Goal: Information Seeking & Learning: Check status

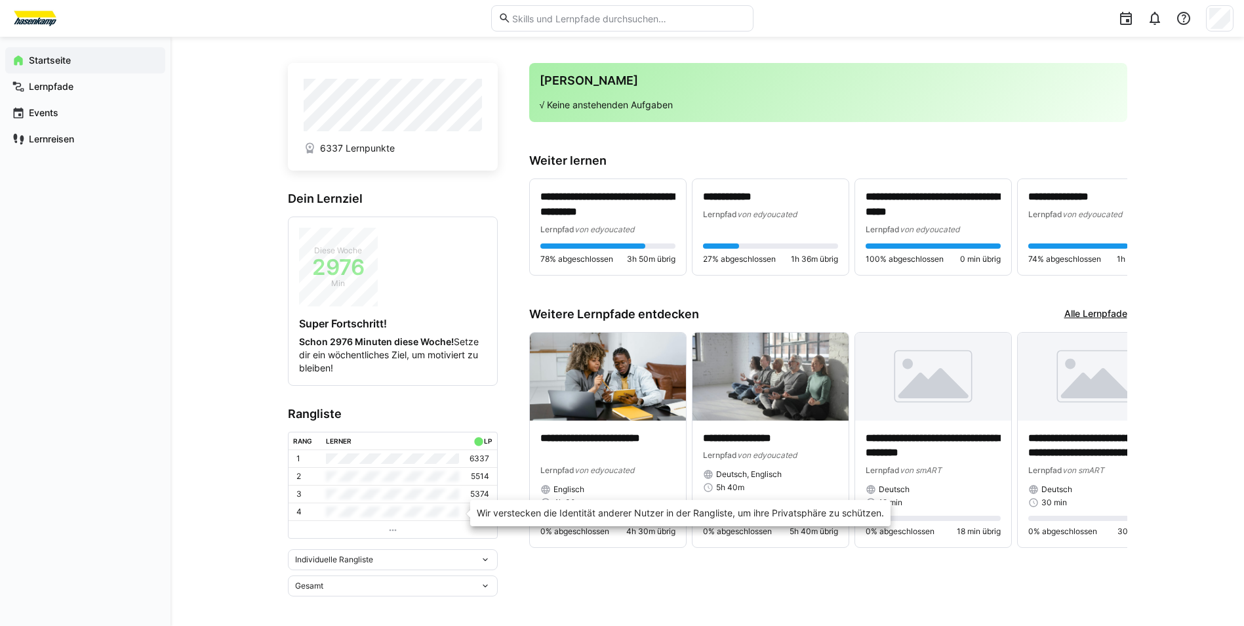
scroll to position [11, 0]
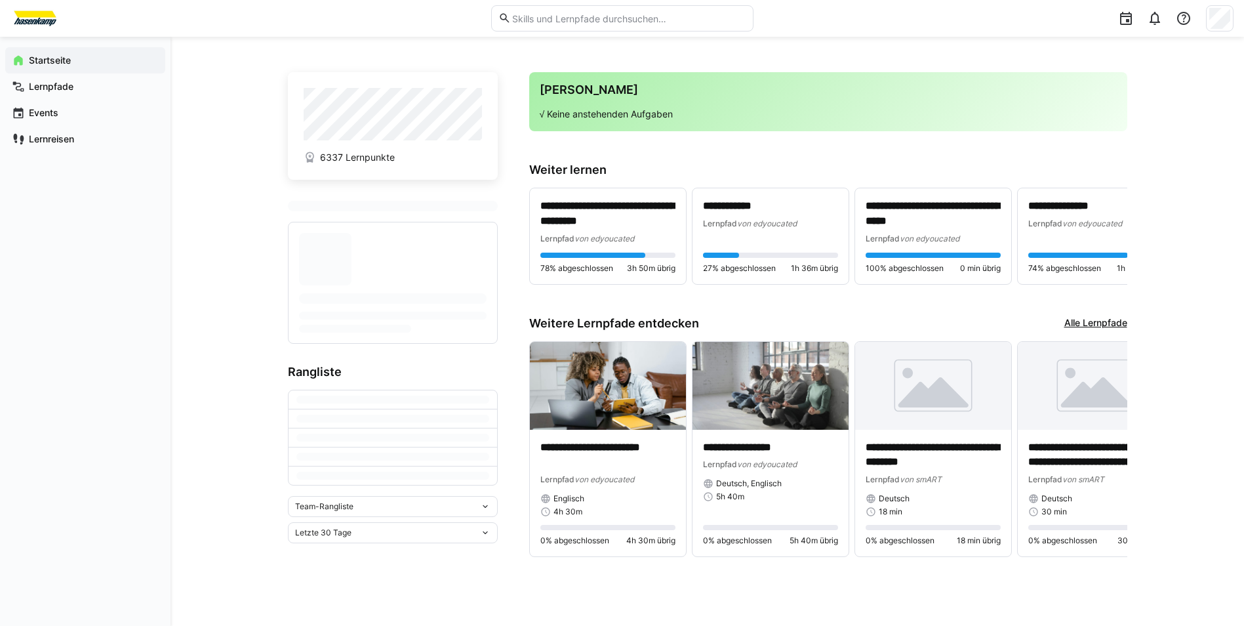
click at [464, 537] on div "Letzte 30 Tage" at bounding box center [393, 532] width 210 height 21
click at [454, 504] on div "Gesamt" at bounding box center [393, 505] width 194 height 10
click at [453, 505] on app-leaderboard "Rangliste Team-Rangliste Gesamt" at bounding box center [393, 454] width 210 height 178
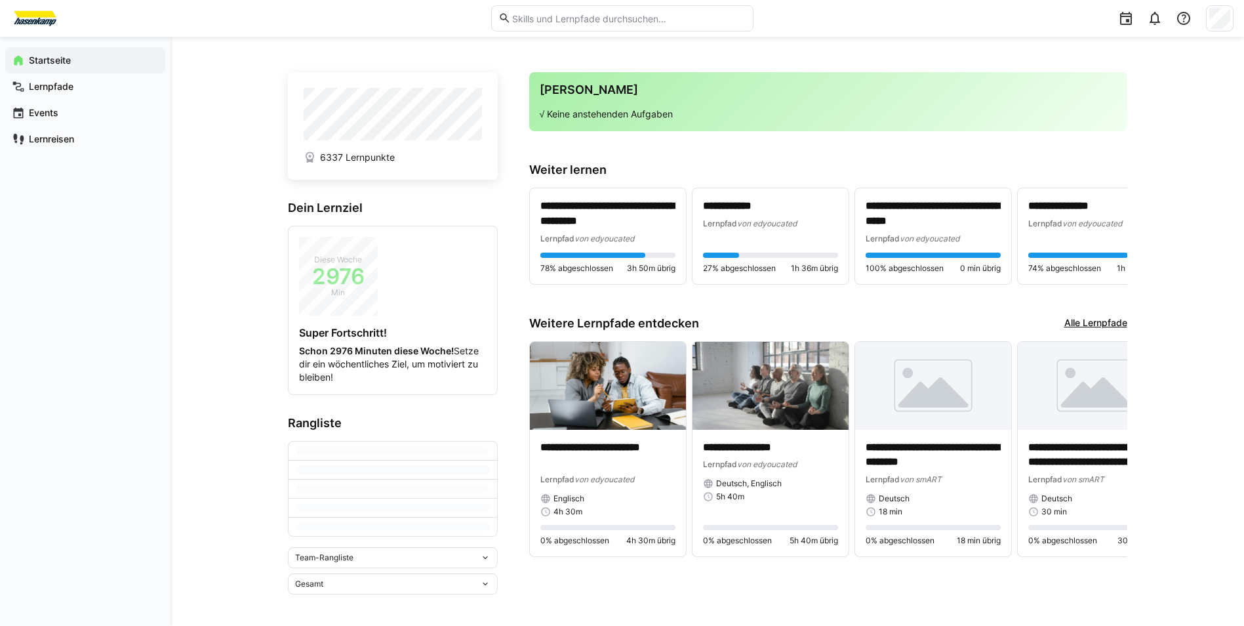
drag, startPoint x: 453, startPoint y: 505, endPoint x: 422, endPoint y: 557, distance: 61.2
click at [422, 557] on div "Team-Rangliste" at bounding box center [387, 557] width 185 height 9
click at [403, 607] on div "Individuelle Rangliste" at bounding box center [393, 606] width 194 height 10
click at [490, 465] on td "6337" at bounding box center [480, 467] width 33 height 17
drag, startPoint x: 490, startPoint y: 465, endPoint x: 486, endPoint y: 497, distance: 32.4
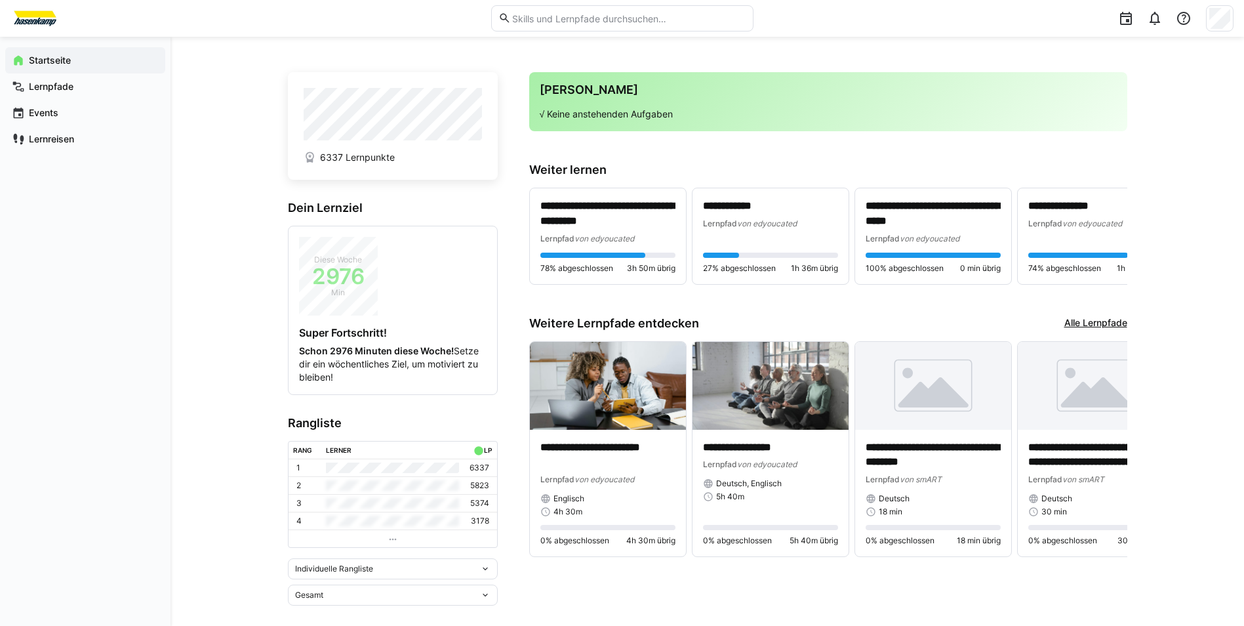
click at [486, 496] on td "5374" at bounding box center [480, 503] width 33 height 18
drag, startPoint x: 318, startPoint y: 153, endPoint x: 349, endPoint y: 153, distance: 30.8
click at [349, 153] on span "6337 Lernpunkte" at bounding box center [393, 157] width 178 height 13
drag, startPoint x: 349, startPoint y: 153, endPoint x: 390, endPoint y: 167, distance: 43.8
click at [394, 170] on app-home-profile "6337 Lernpunkte" at bounding box center [393, 126] width 210 height 108
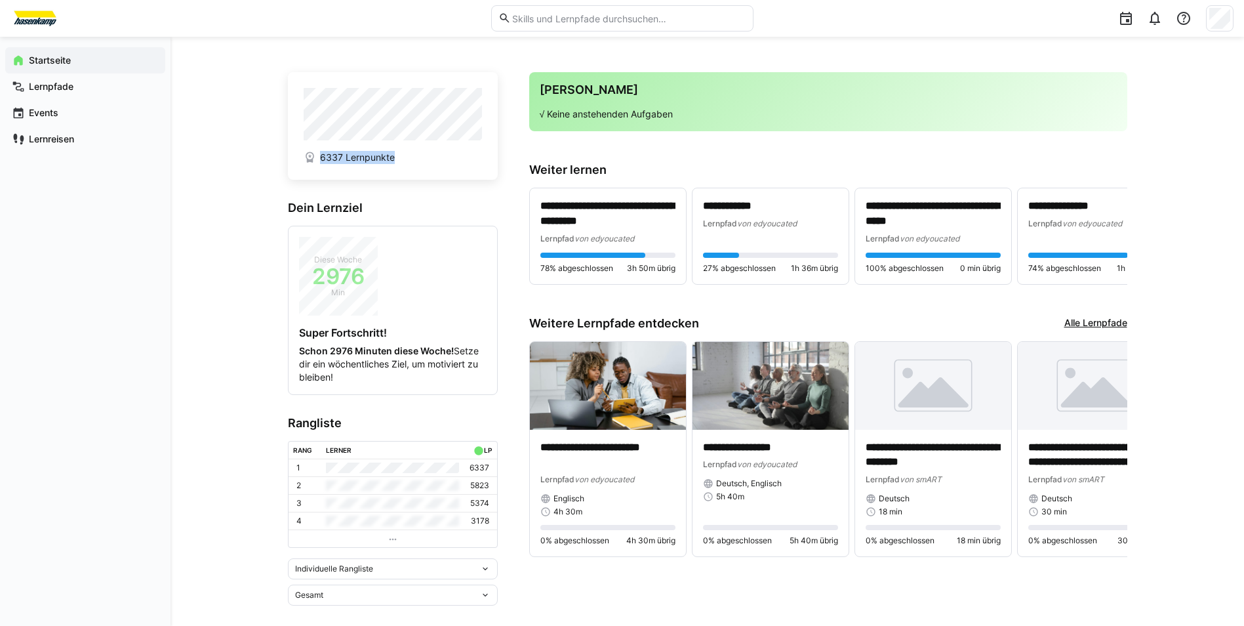
drag, startPoint x: 402, startPoint y: 152, endPoint x: 306, endPoint y: 150, distance: 96.4
click at [306, 150] on app-home-profile "6337 Lernpunkte" at bounding box center [393, 126] width 210 height 108
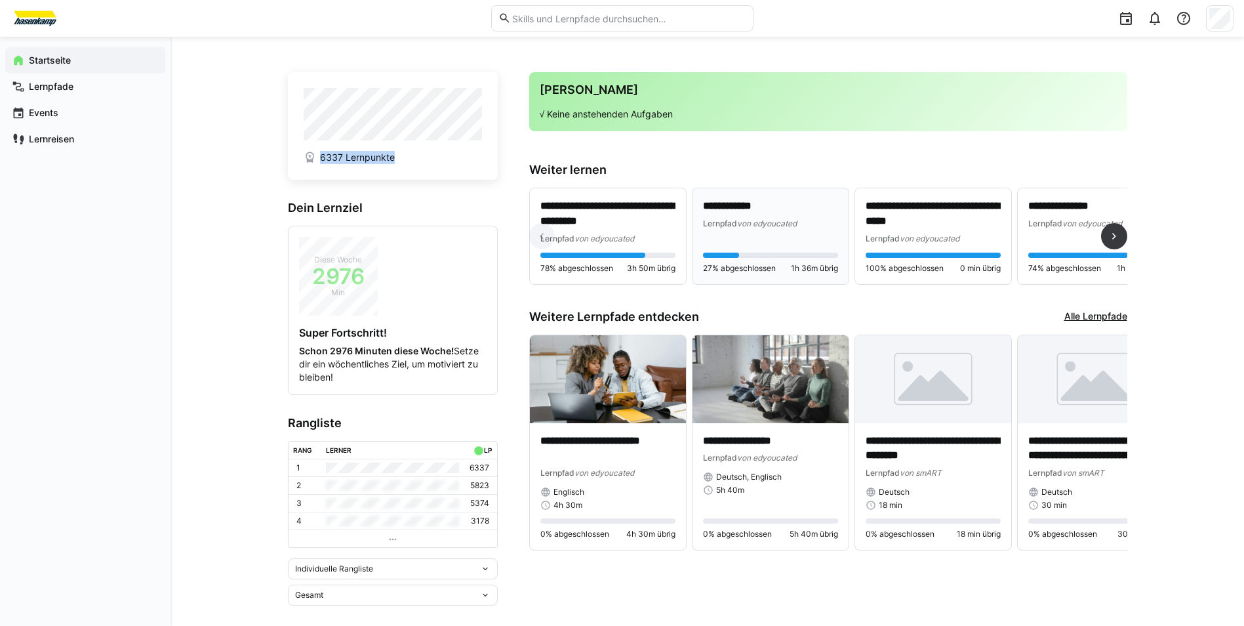
copy span "6337 Lernpunkte"
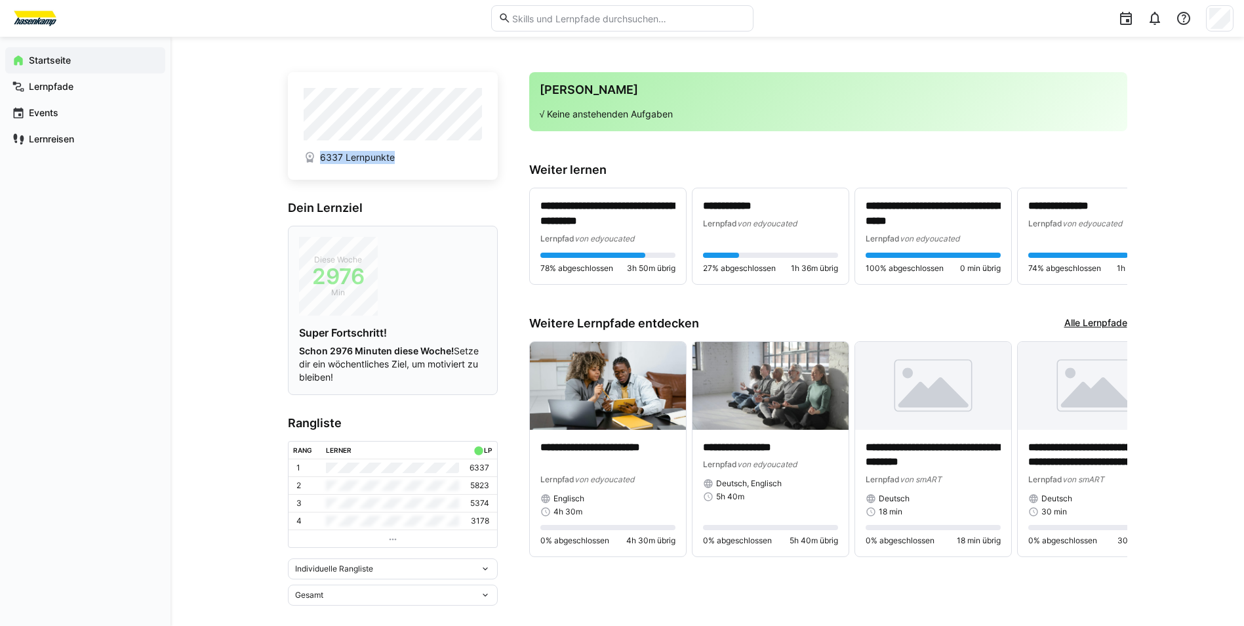
scroll to position [11, 0]
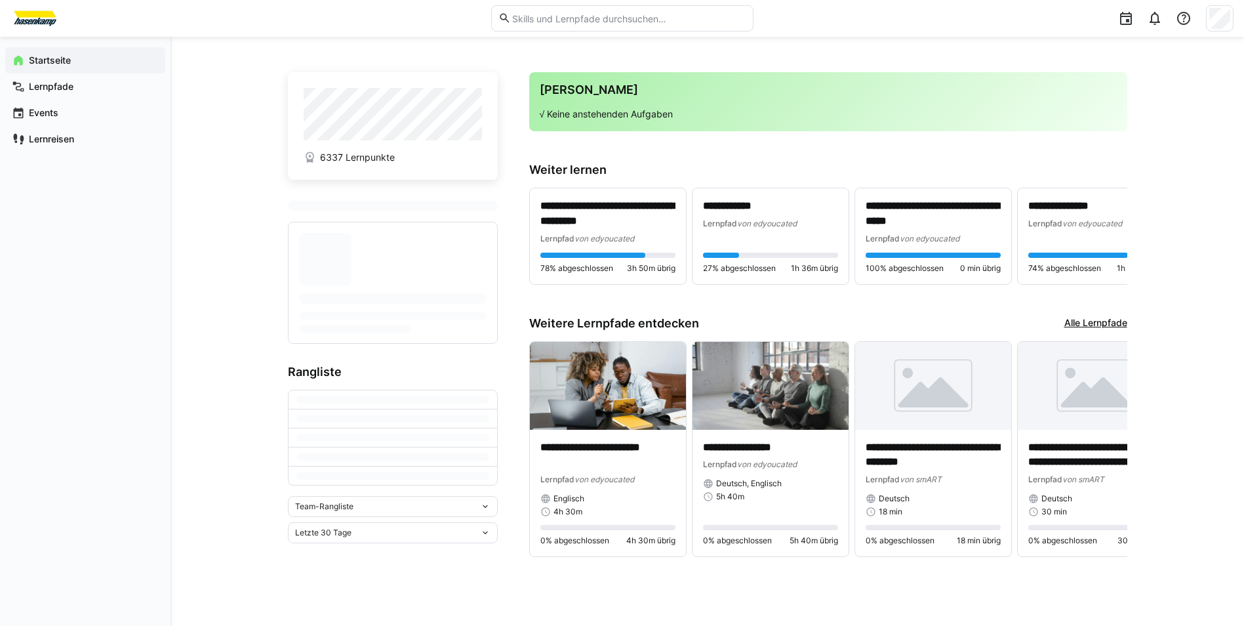
click at [470, 502] on div "Team-Rangliste" at bounding box center [387, 506] width 185 height 9
click at [449, 559] on div "Individuelle Rangliste" at bounding box center [393, 555] width 194 height 10
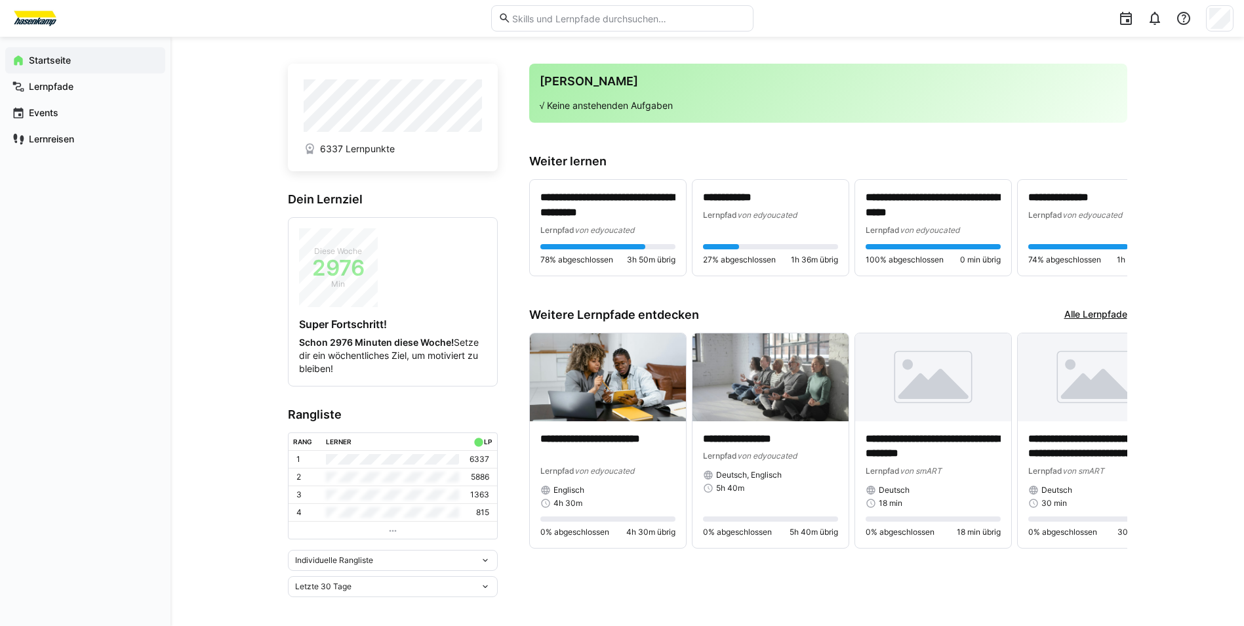
scroll to position [11, 0]
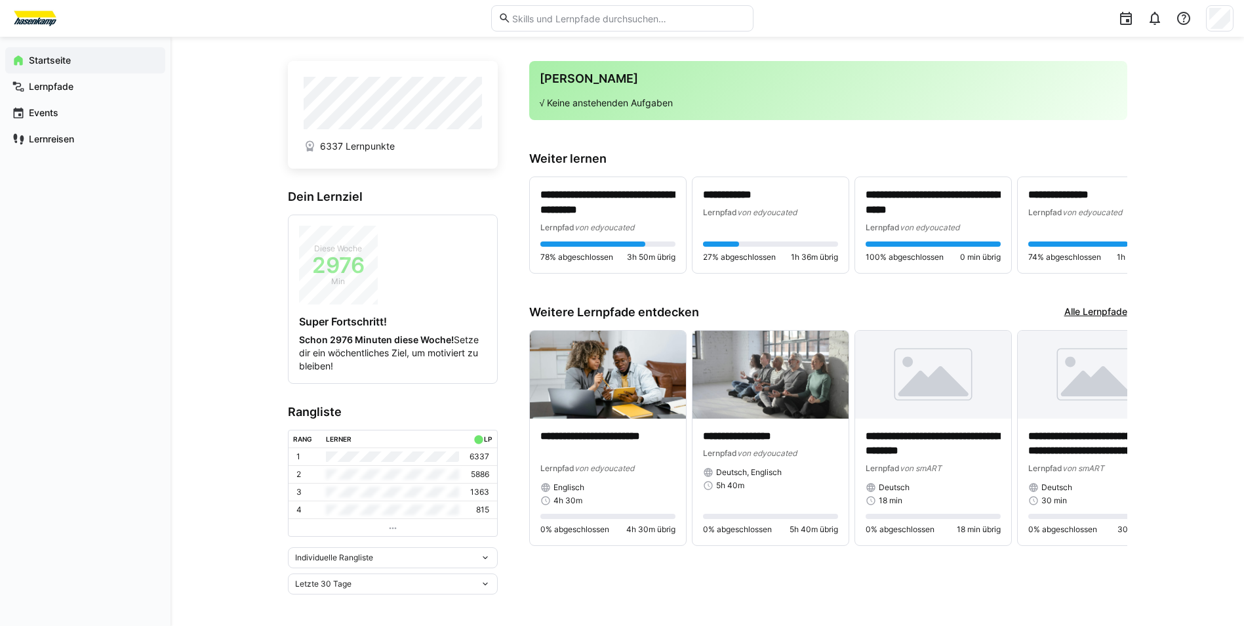
click at [464, 586] on div "Letzte 30 Tage" at bounding box center [387, 583] width 185 height 9
click at [427, 545] on span "Letztes Jahr" at bounding box center [393, 535] width 210 height 21
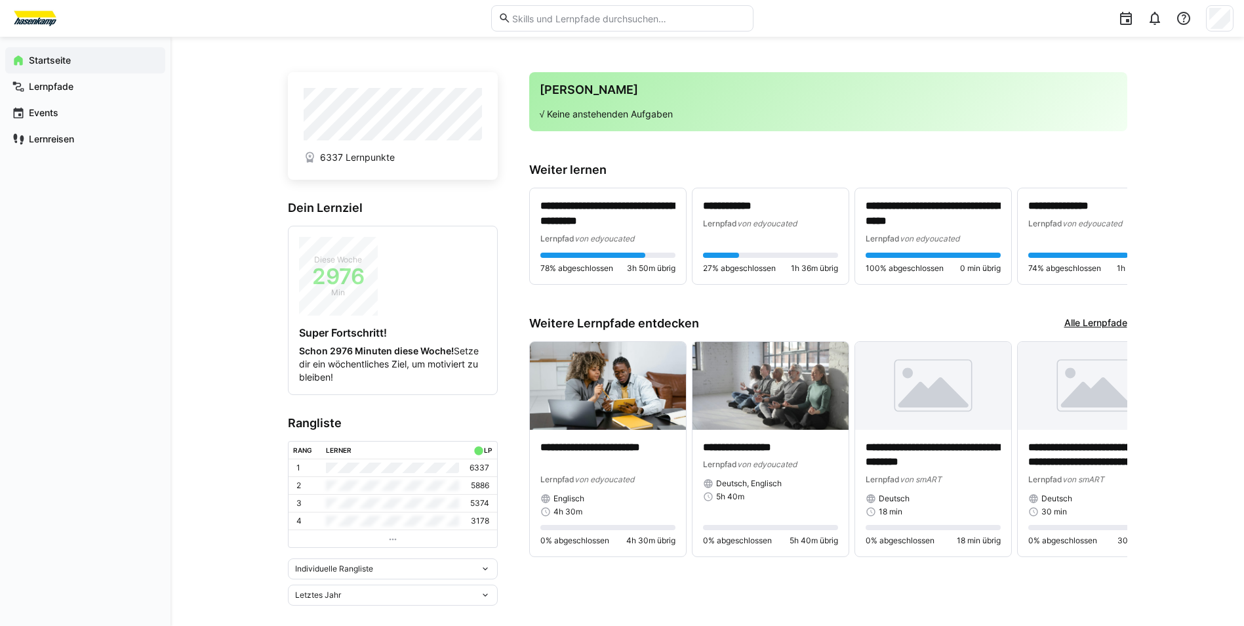
click at [445, 600] on div "Letztes Jahr" at bounding box center [393, 594] width 210 height 21
click at [432, 576] on span "Gesamt" at bounding box center [393, 567] width 210 height 21
click at [107, 81] on span "Lernpfade" at bounding box center [93, 86] width 132 height 13
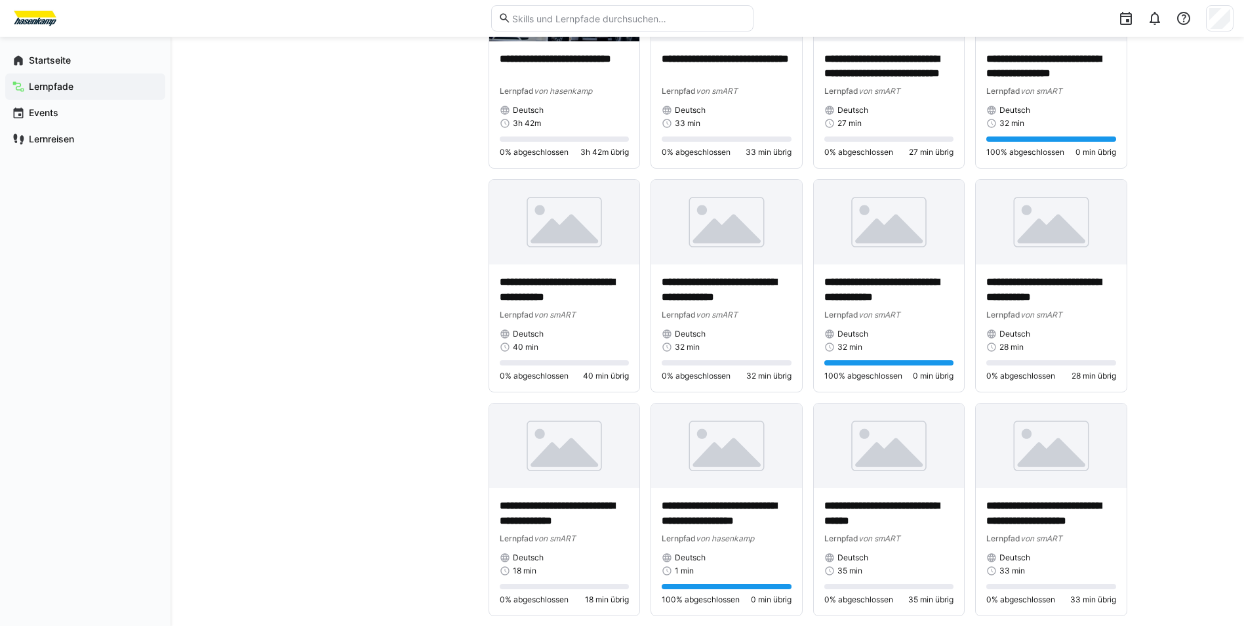
scroll to position [4983, 0]
